Goal: Share content: Share content

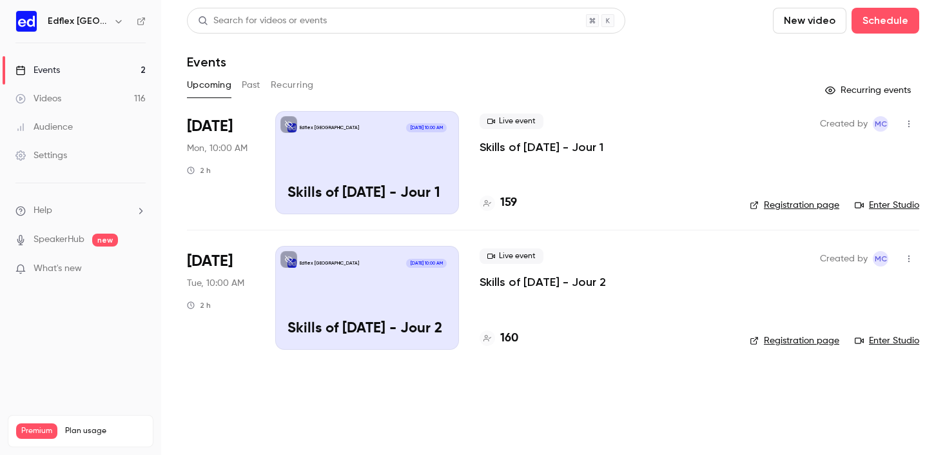
click at [103, 20] on h6 "Edflex [GEOGRAPHIC_DATA]" at bounding box center [78, 21] width 61 height 13
click at [113, 23] on icon "button" at bounding box center [118, 21] width 10 height 10
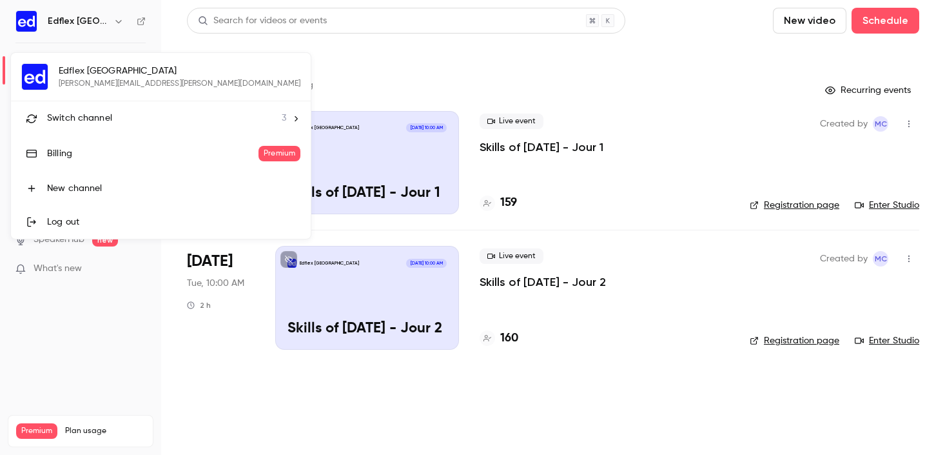
click at [78, 112] on span "Switch channel" at bounding box center [79, 119] width 65 height 14
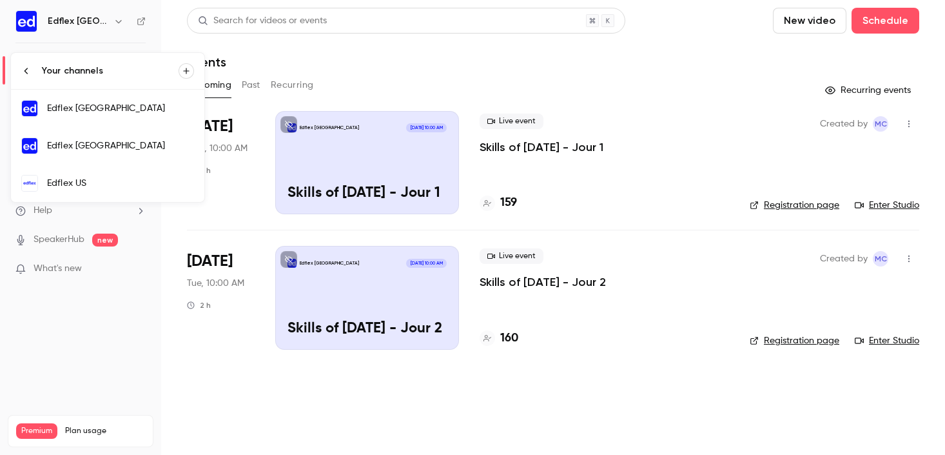
click at [74, 179] on div "Edflex US" at bounding box center [120, 183] width 147 height 13
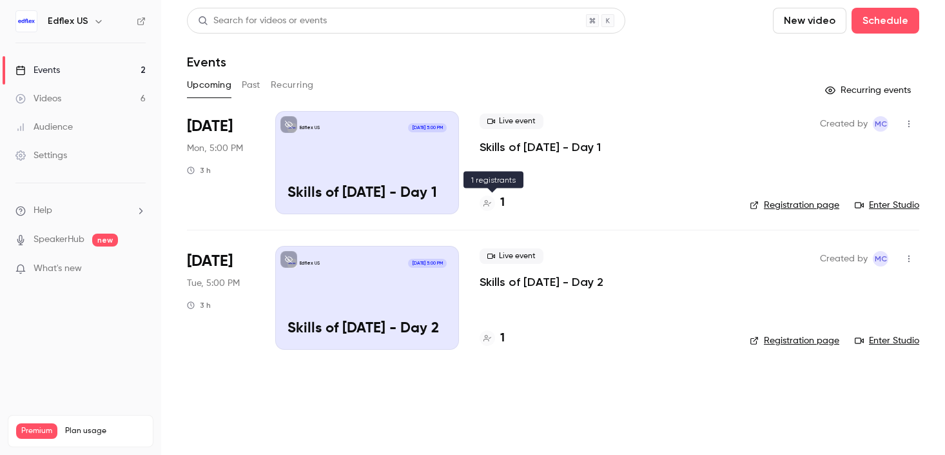
click at [502, 203] on h4 "1" at bounding box center [502, 202] width 5 height 17
drag, startPoint x: 633, startPoint y: 140, endPoint x: 477, endPoint y: 150, distance: 156.3
click at [477, 150] on li "[DATE] Mon, 5:00 PM 3 h Edflex [GEOGRAPHIC_DATA] [DATE] 5:00 PM Skills of [DATE…" at bounding box center [553, 170] width 733 height 119
copy p "Skills of [DATE] - Day 1"
drag, startPoint x: 633, startPoint y: 279, endPoint x: 473, endPoint y: 281, distance: 159.9
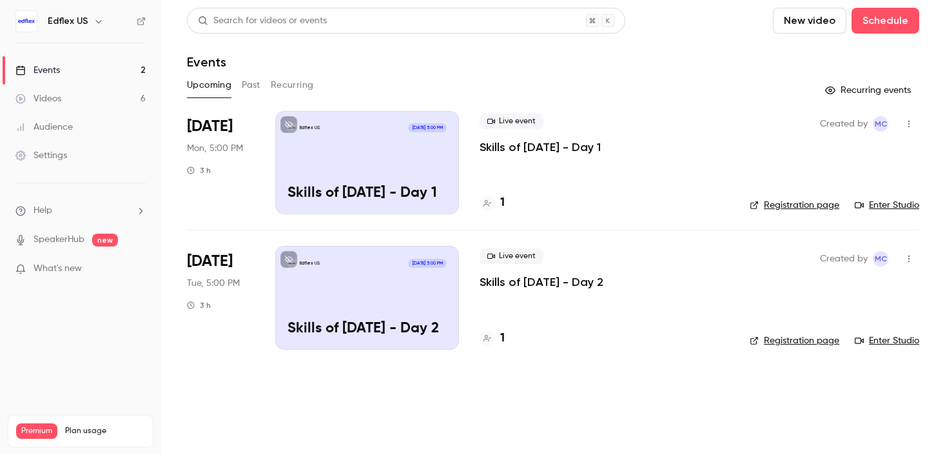
click at [473, 281] on li "[DATE] Tue, 5:00 PM 3 h Edflex [GEOGRAPHIC_DATA] [DATE] 5:00 PM Skills of [DATE…" at bounding box center [553, 297] width 733 height 135
copy p "Skills of [DATE] - Day 2"
click at [905, 122] on icon "button" at bounding box center [909, 123] width 10 height 9
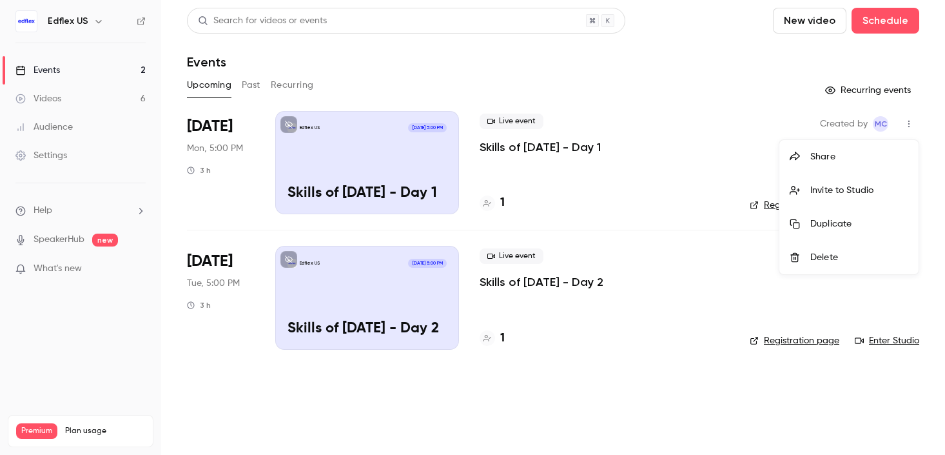
click at [802, 153] on div at bounding box center [800, 157] width 21 height 10
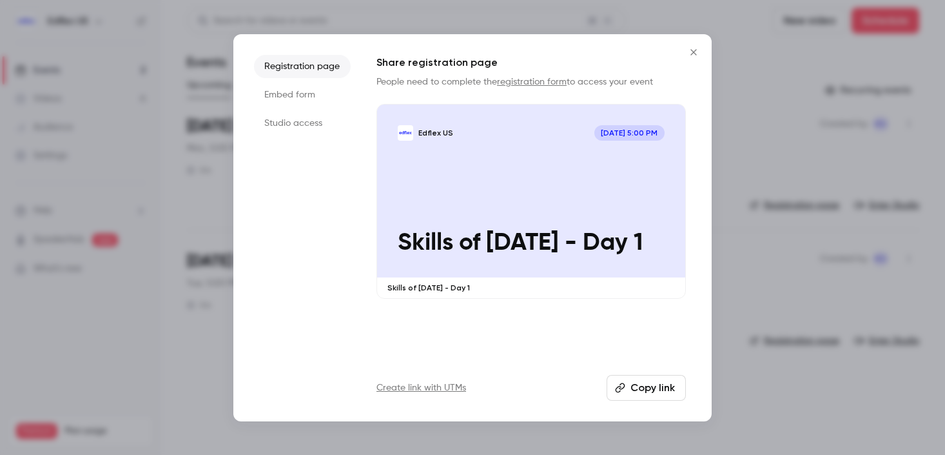
click at [662, 391] on button "Copy link" at bounding box center [646, 388] width 79 height 26
